Goal: Task Accomplishment & Management: Manage account settings

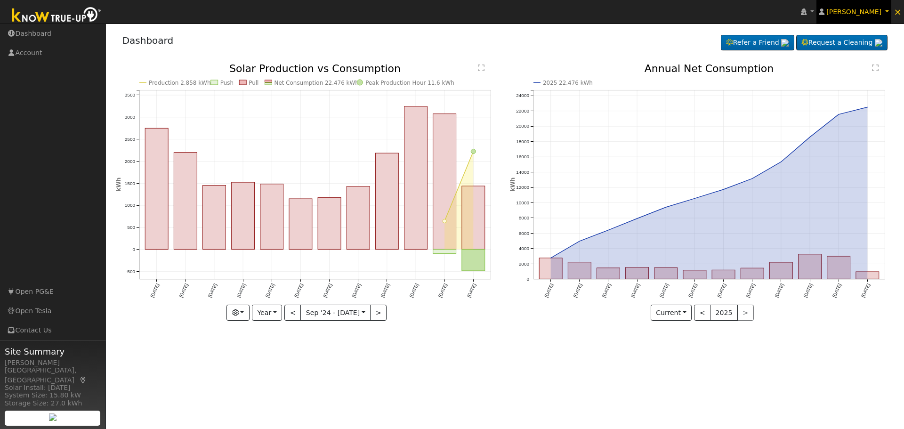
click at [889, 10] on link "[PERSON_NAME]" at bounding box center [854, 12] width 75 height 24
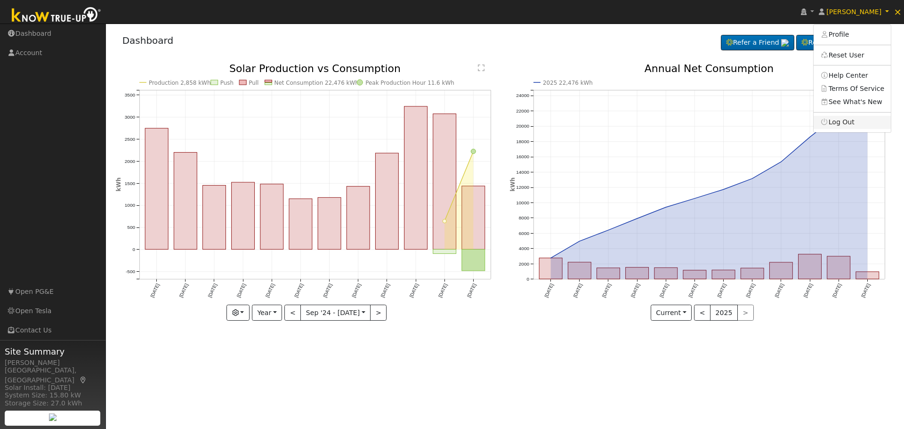
click at [858, 120] on link "Log Out" at bounding box center [852, 122] width 77 height 13
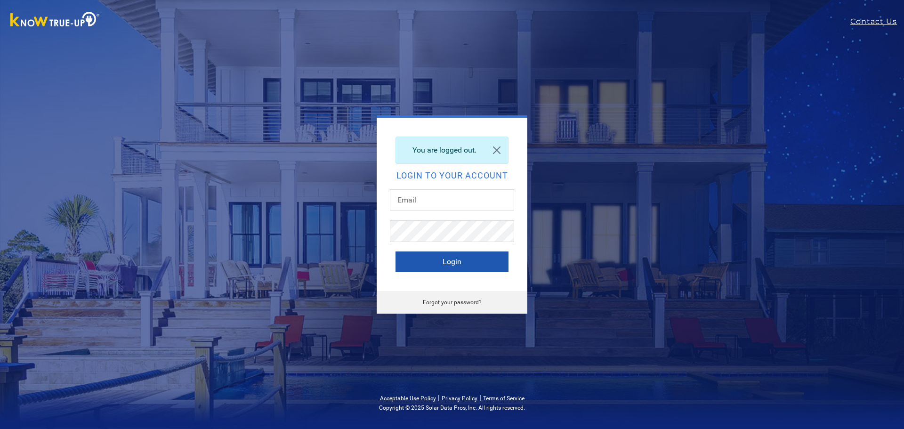
type input "[EMAIL_ADDRESS][DOMAIN_NAME]"
click at [476, 263] on button "Login" at bounding box center [452, 261] width 113 height 21
